Goal: Find specific page/section: Find specific page/section

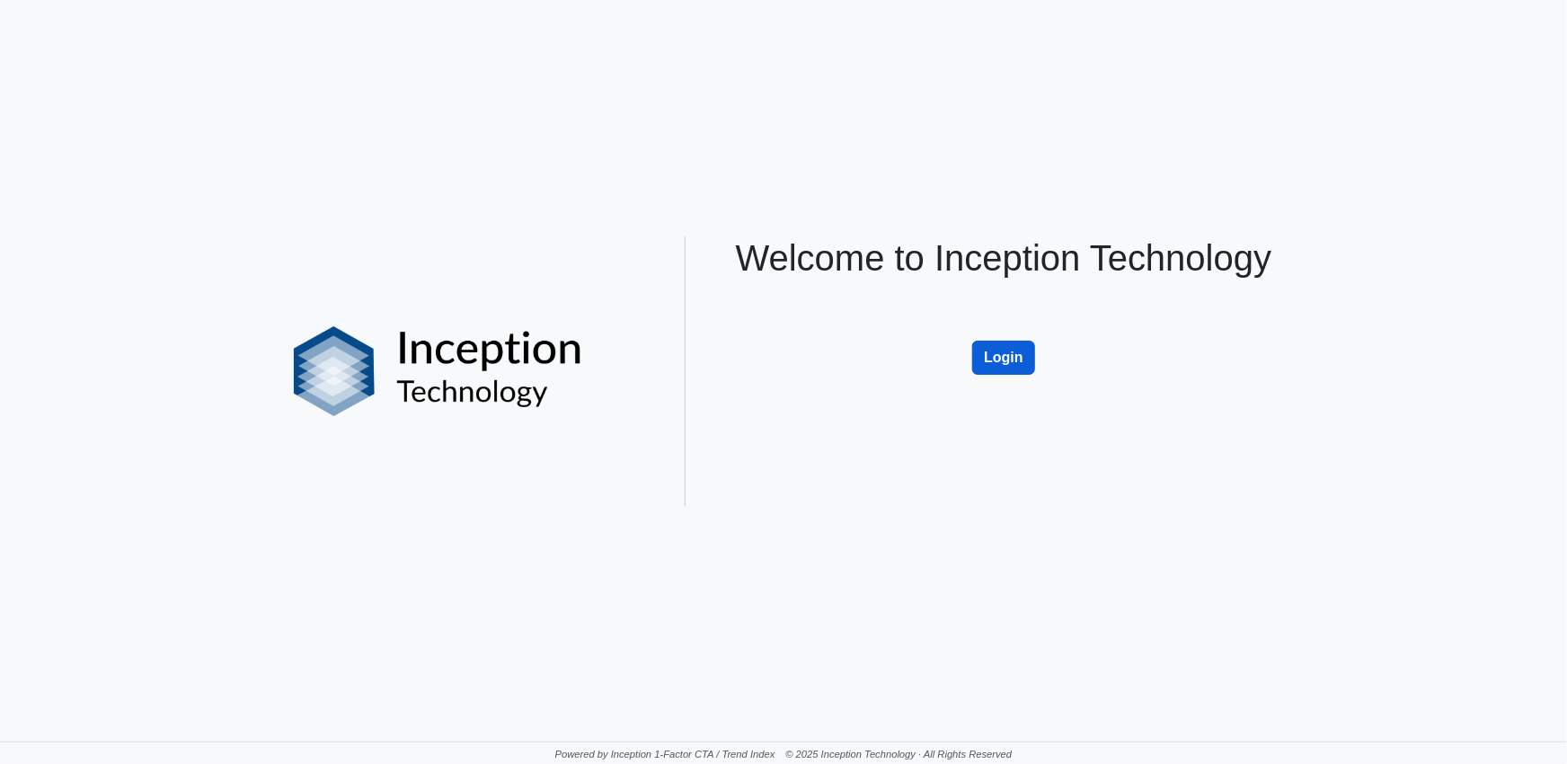
click at [1018, 349] on button "Login" at bounding box center [1003, 357] width 63 height 34
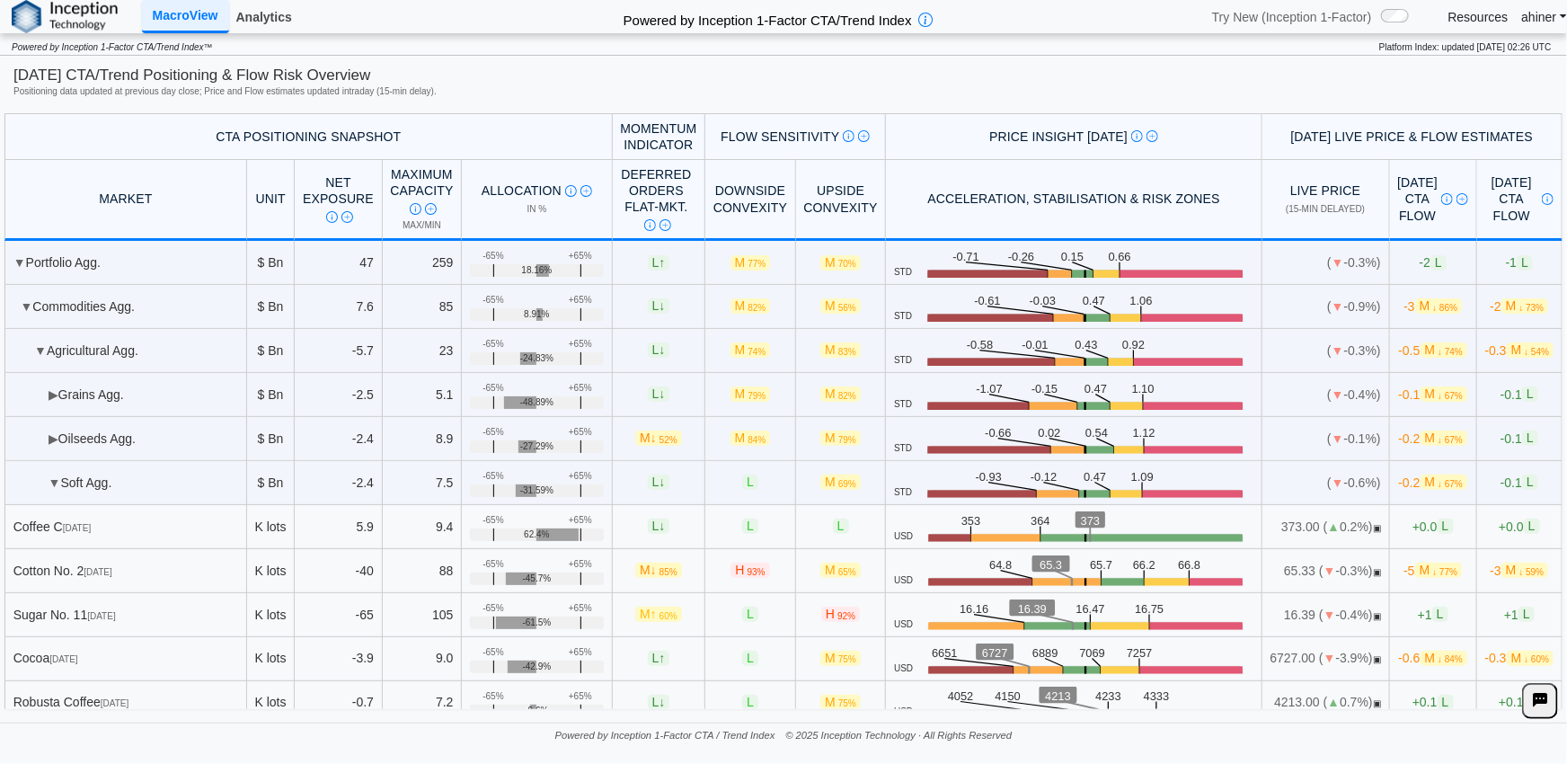
click at [268, 19] on link "Analytics" at bounding box center [264, 17] width 70 height 31
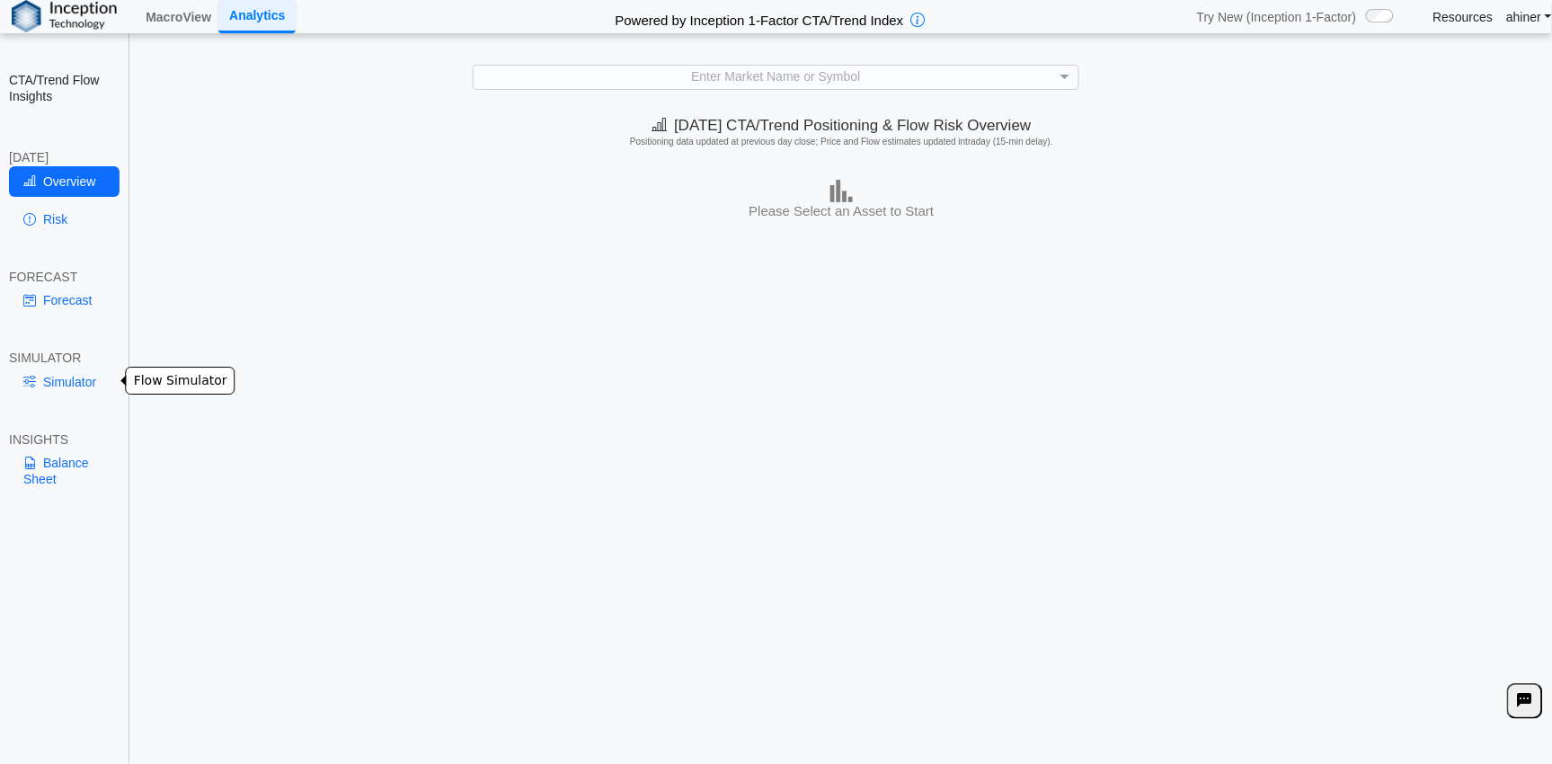
click at [78, 375] on link "Simulator" at bounding box center [64, 382] width 111 height 31
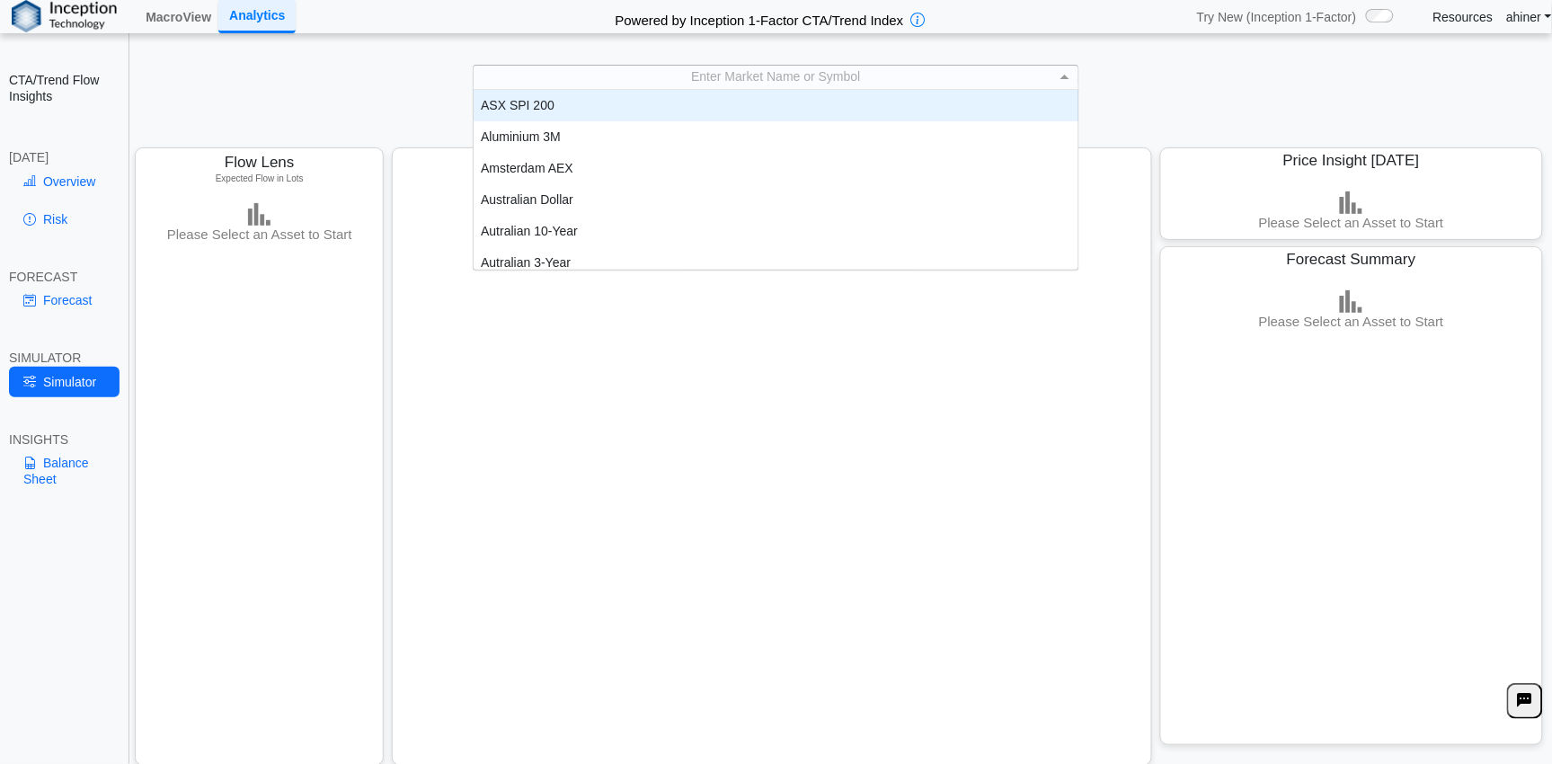
scroll to position [1, 0]
click at [1065, 76] on span at bounding box center [1064, 76] width 9 height 4
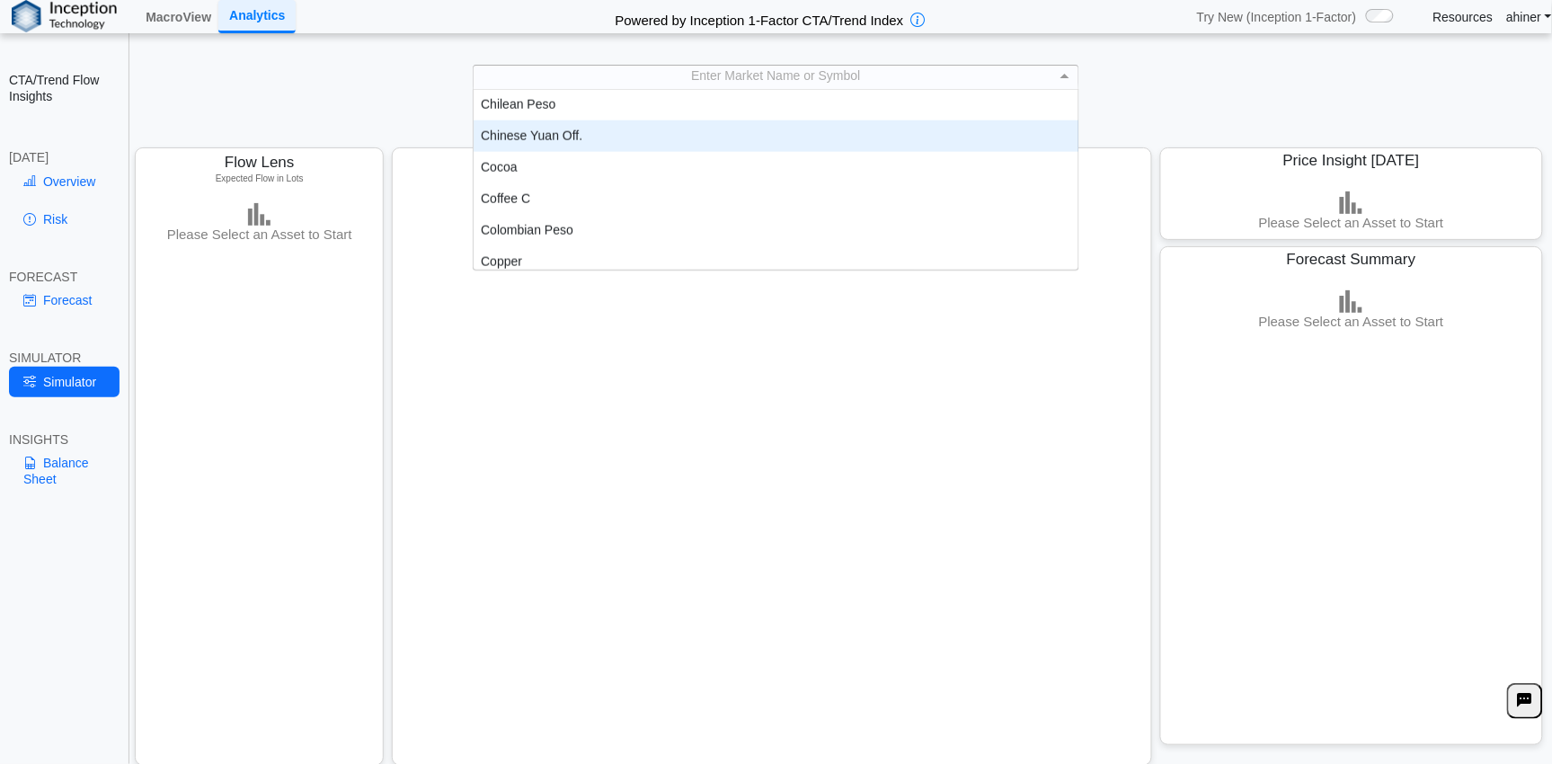
scroll to position [698, 0]
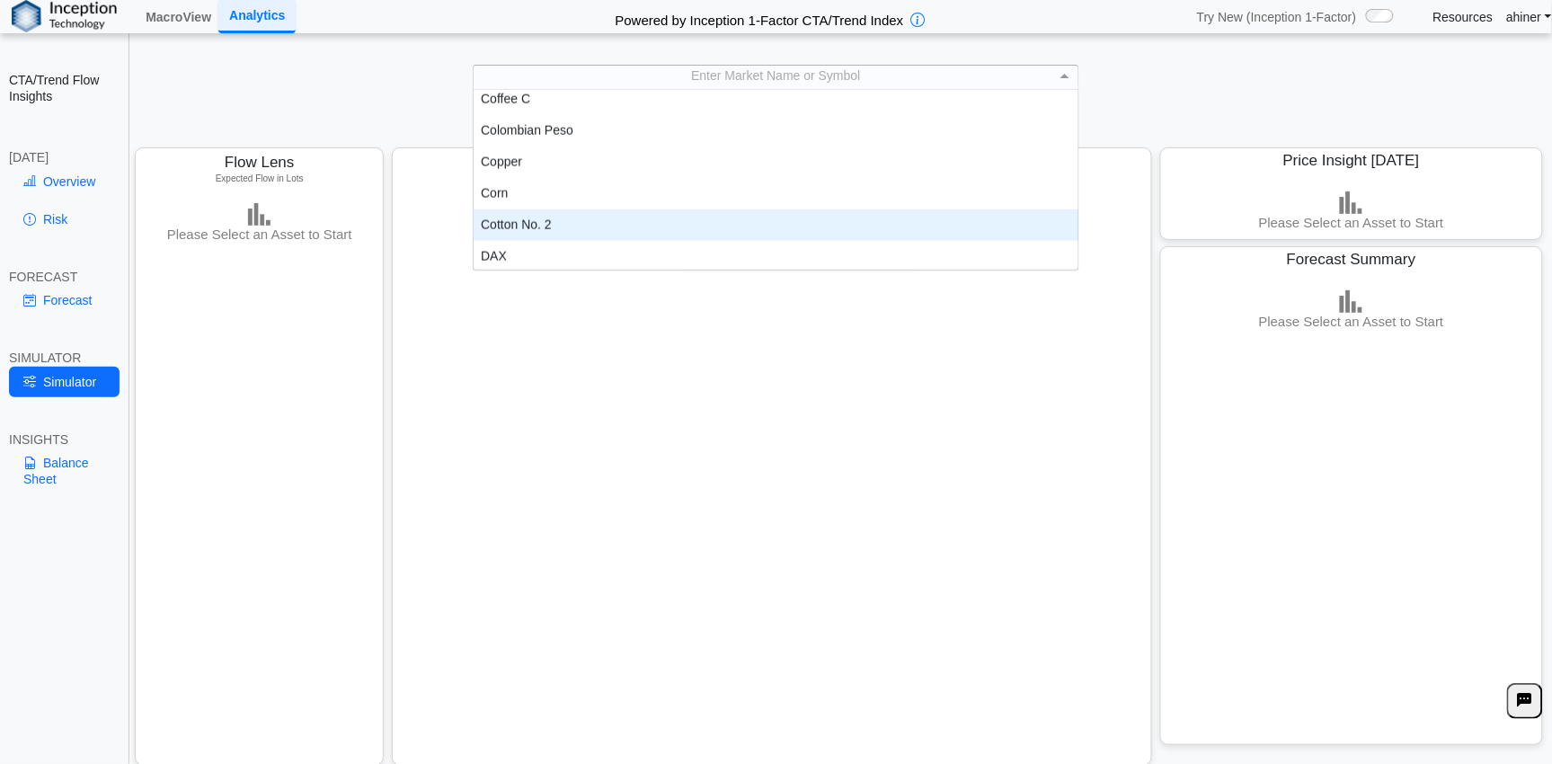
click at [921, 209] on div "Cotton No. 2" at bounding box center [775, 224] width 605 height 31
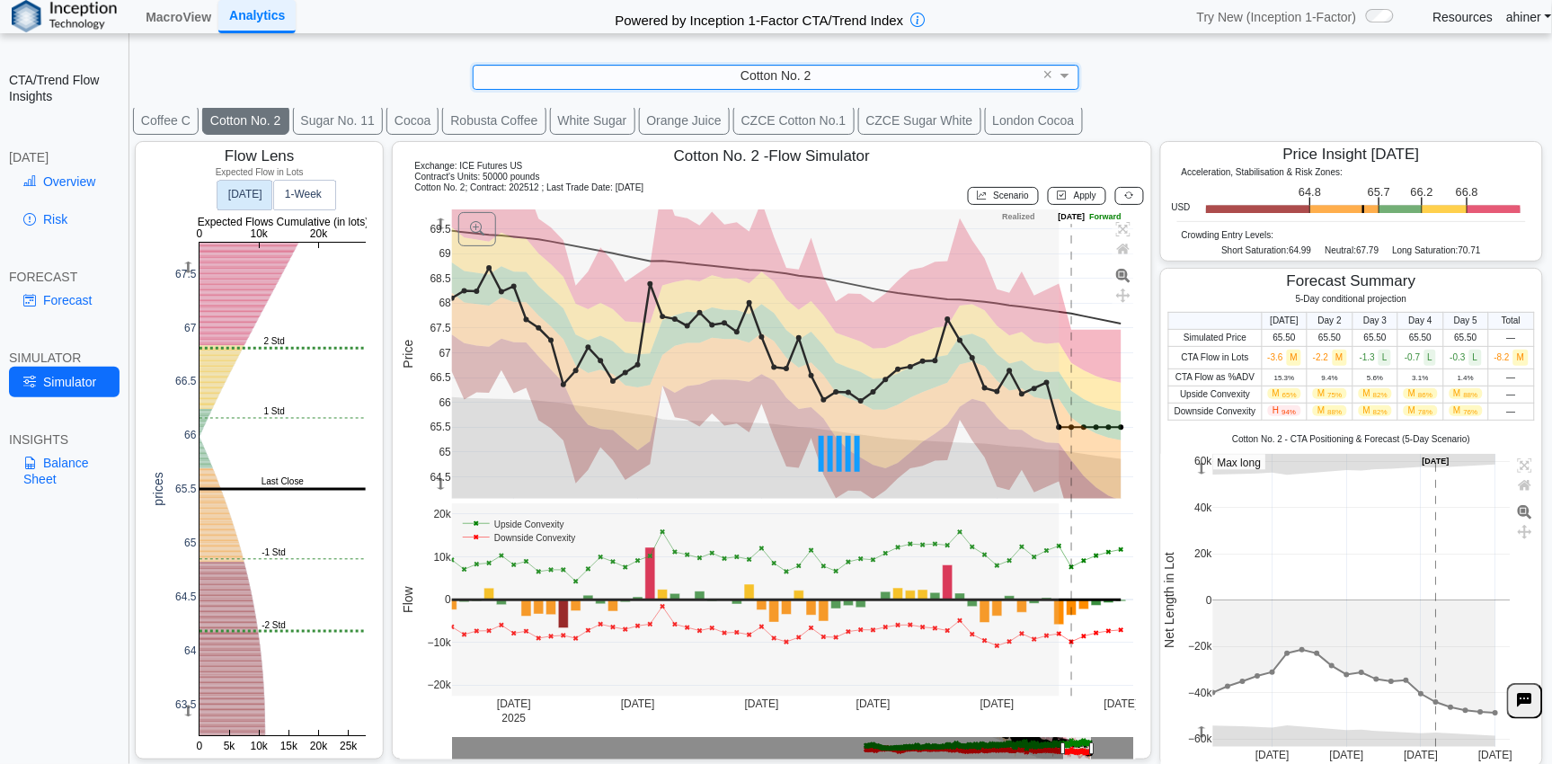
scroll to position [41, 0]
